Goal: Information Seeking & Learning: Learn about a topic

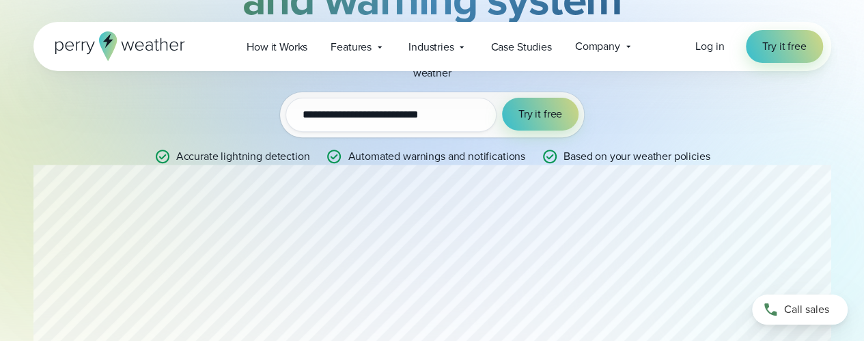
scroll to position [205, 0]
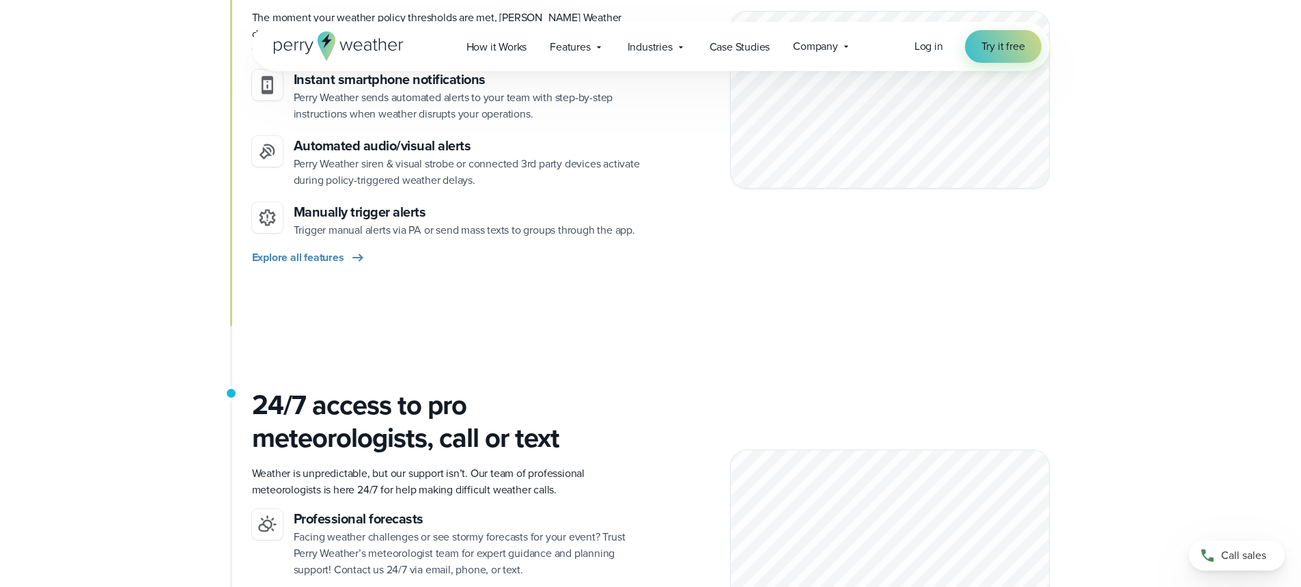
scroll to position [1363, 0]
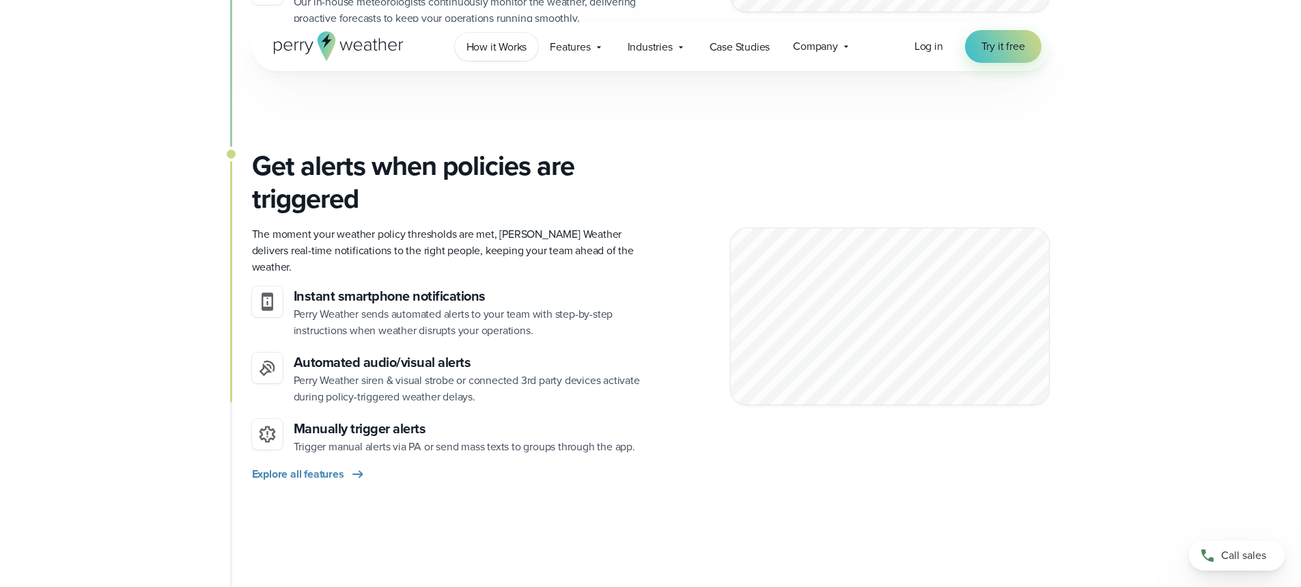
click at [512, 51] on span "How it Works" at bounding box center [497, 47] width 61 height 16
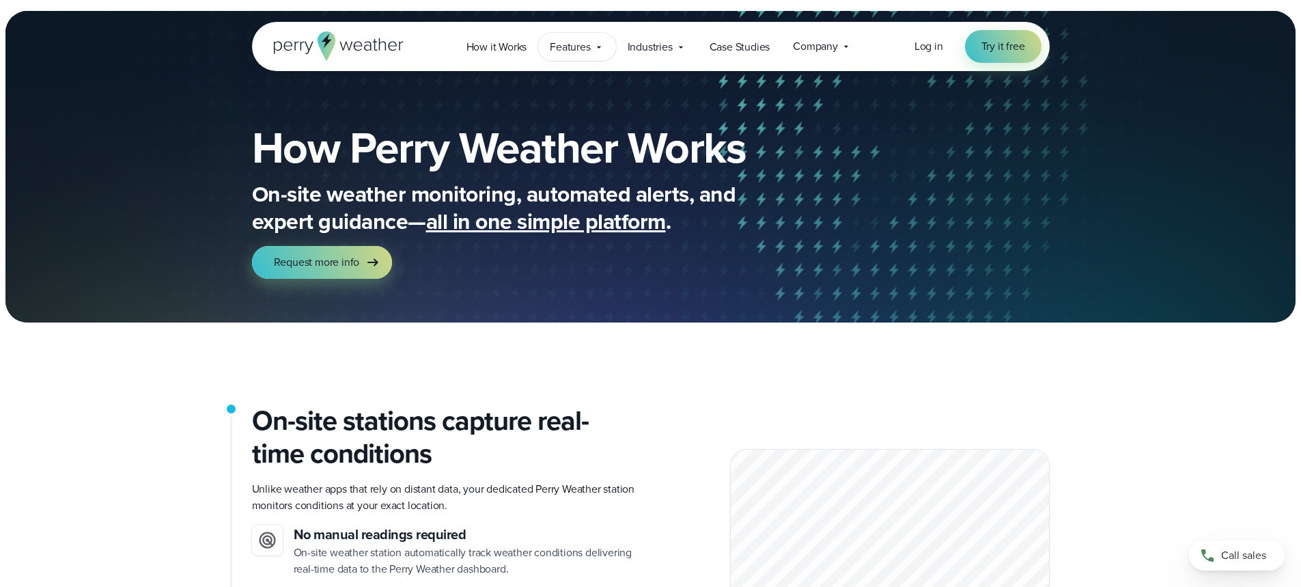
click at [563, 55] on div "Features Explore All Features Explore Perry Weather's on-site weather hardware …" at bounding box center [576, 47] width 77 height 28
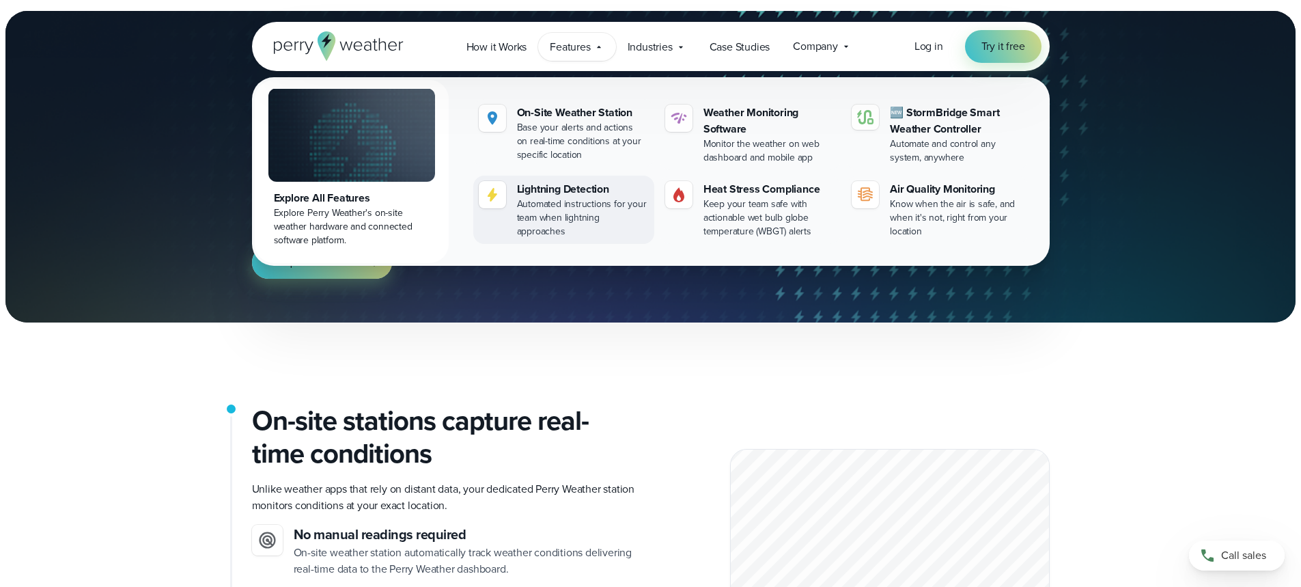
click at [576, 214] on div "Automated instructions for your team when lightning approaches" at bounding box center [583, 217] width 132 height 41
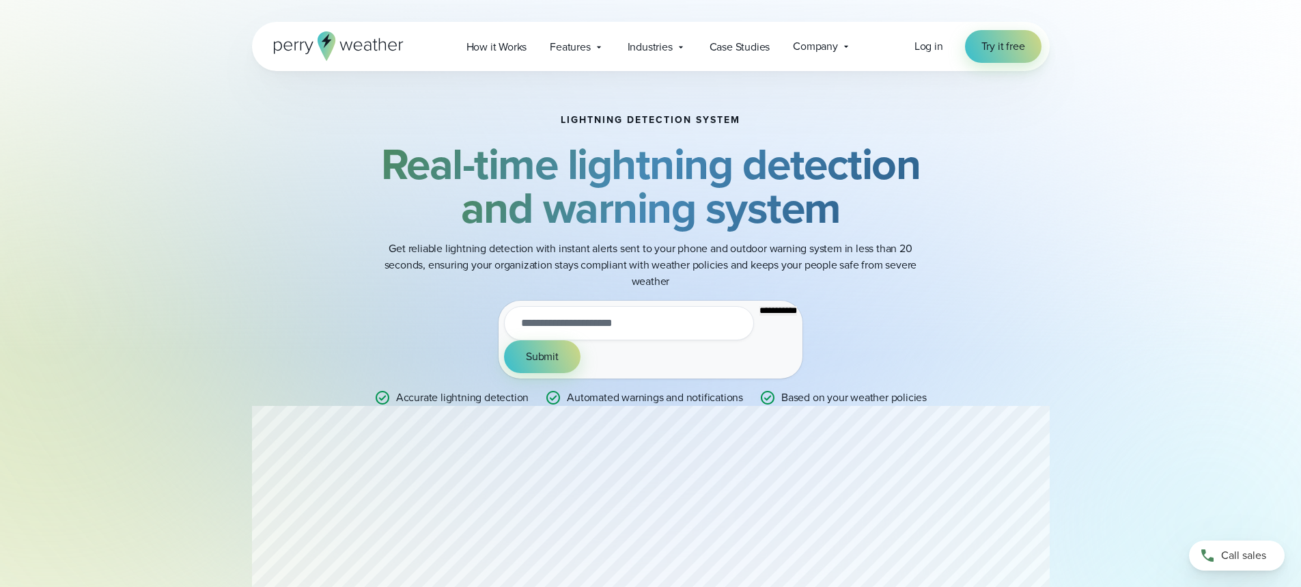
type input "**********"
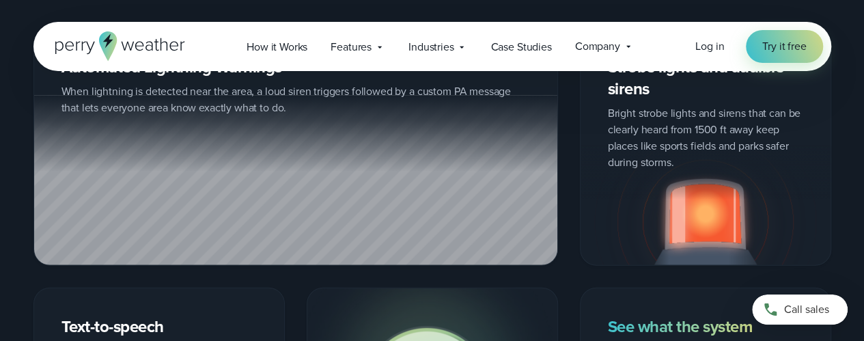
scroll to position [1639, 0]
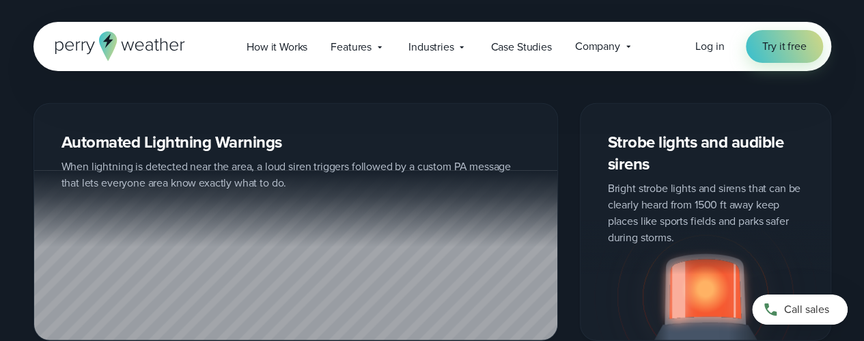
click at [669, 178] on div "Strobe lights and audible sirens Bright strobe lights and sirens that can be cl…" at bounding box center [705, 222] width 251 height 238
